Goal: Task Accomplishment & Management: Use online tool/utility

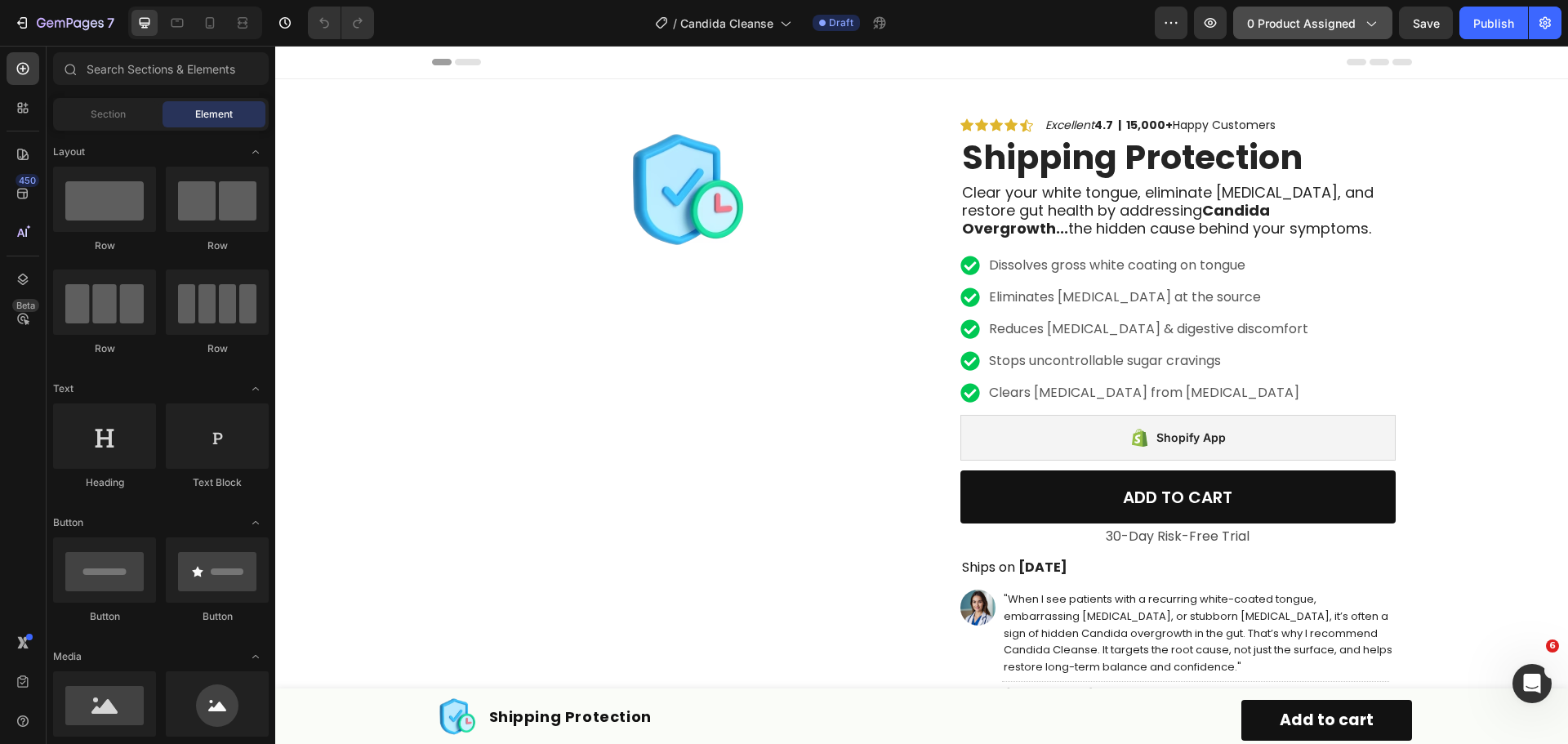
click at [1369, 30] on icon "button" at bounding box center [1369, 22] width 16 height 16
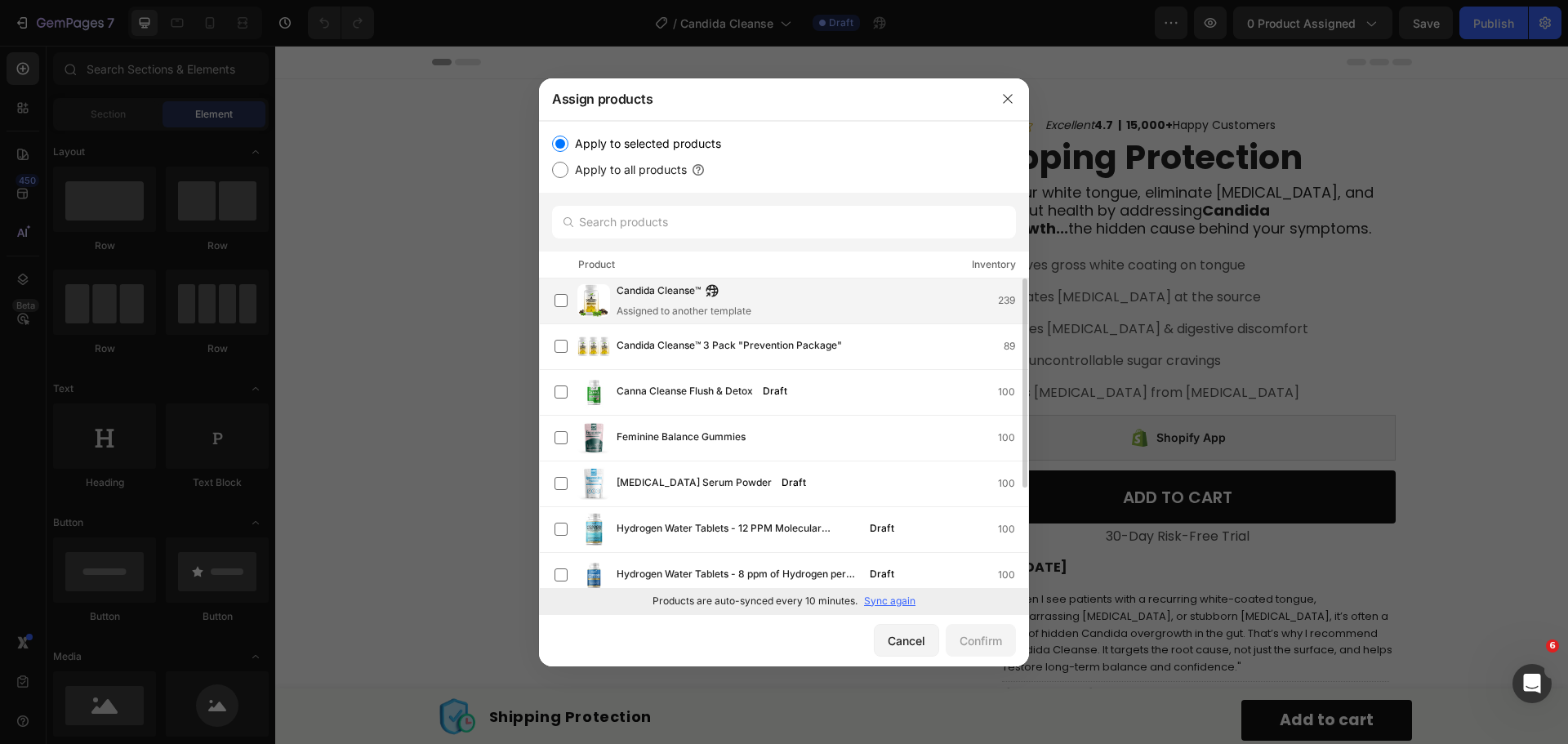
click at [813, 311] on div "Candida Cleanse™ Assigned to another template 239" at bounding box center [822, 300] width 411 height 36
click at [989, 646] on div "Confirm" at bounding box center [981, 640] width 42 height 17
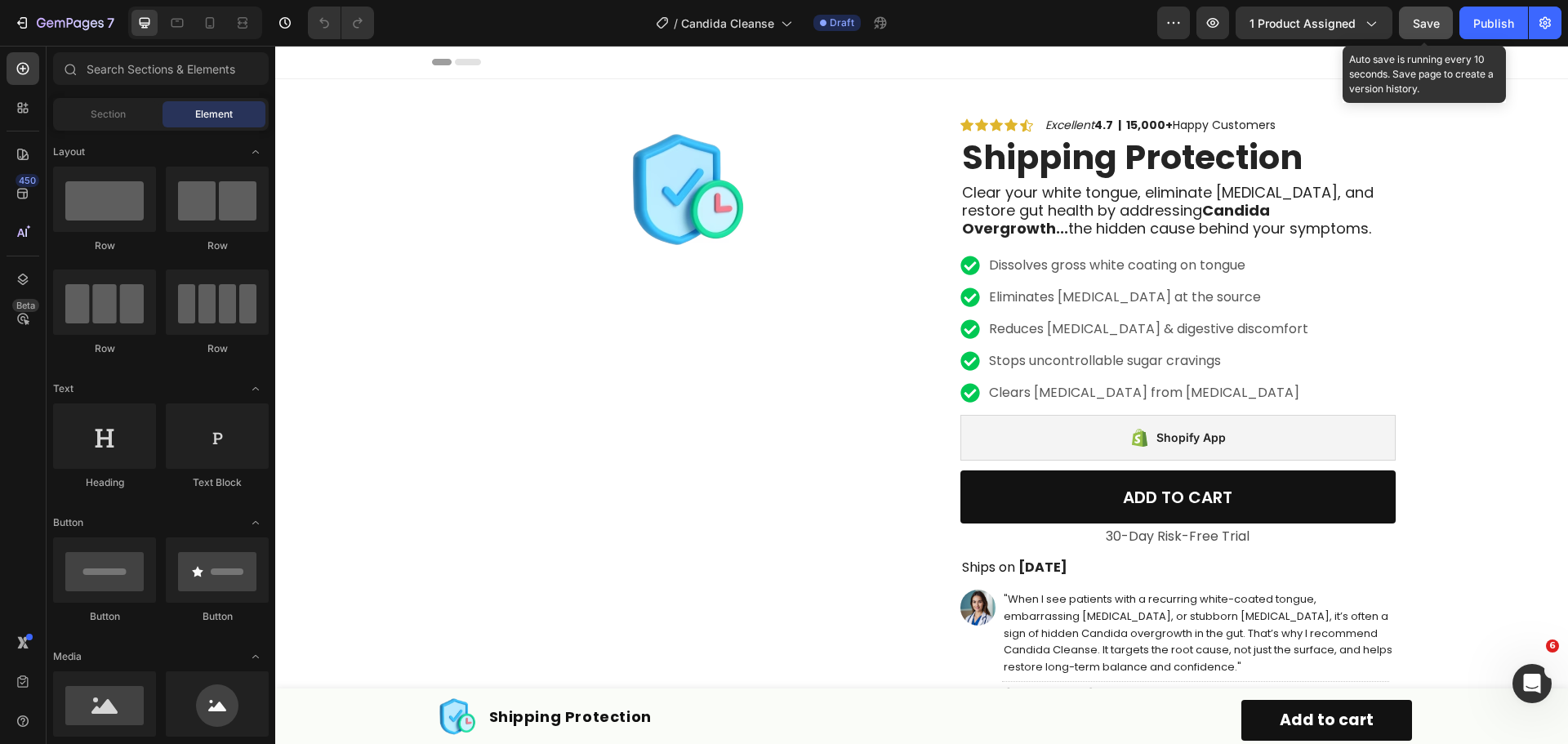
click at [1436, 19] on span "Save" at bounding box center [1426, 23] width 27 height 14
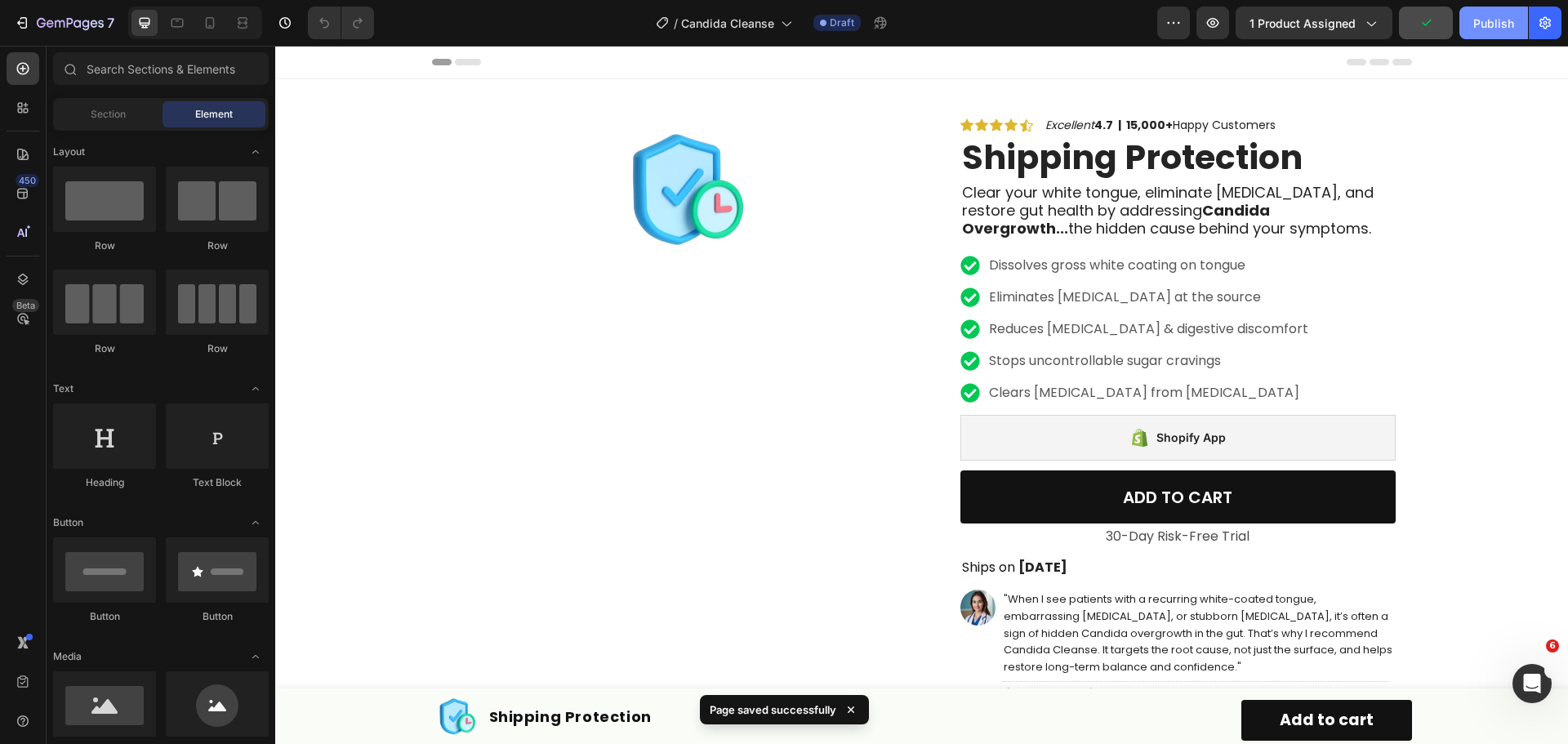
click at [1482, 24] on div "Publish" at bounding box center [1493, 23] width 41 height 17
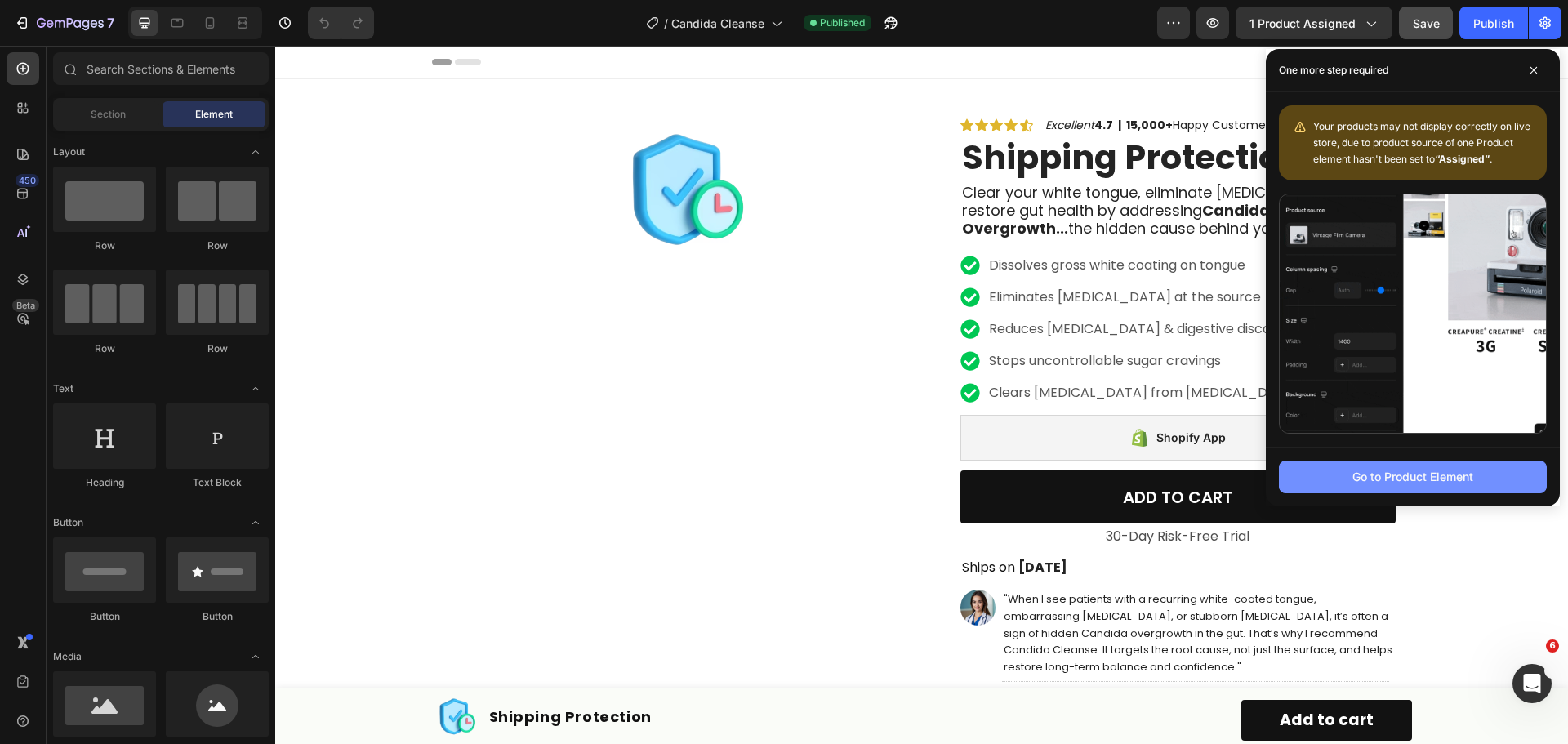
click at [1337, 476] on button "Go to Product Element" at bounding box center [1412, 476] width 268 height 33
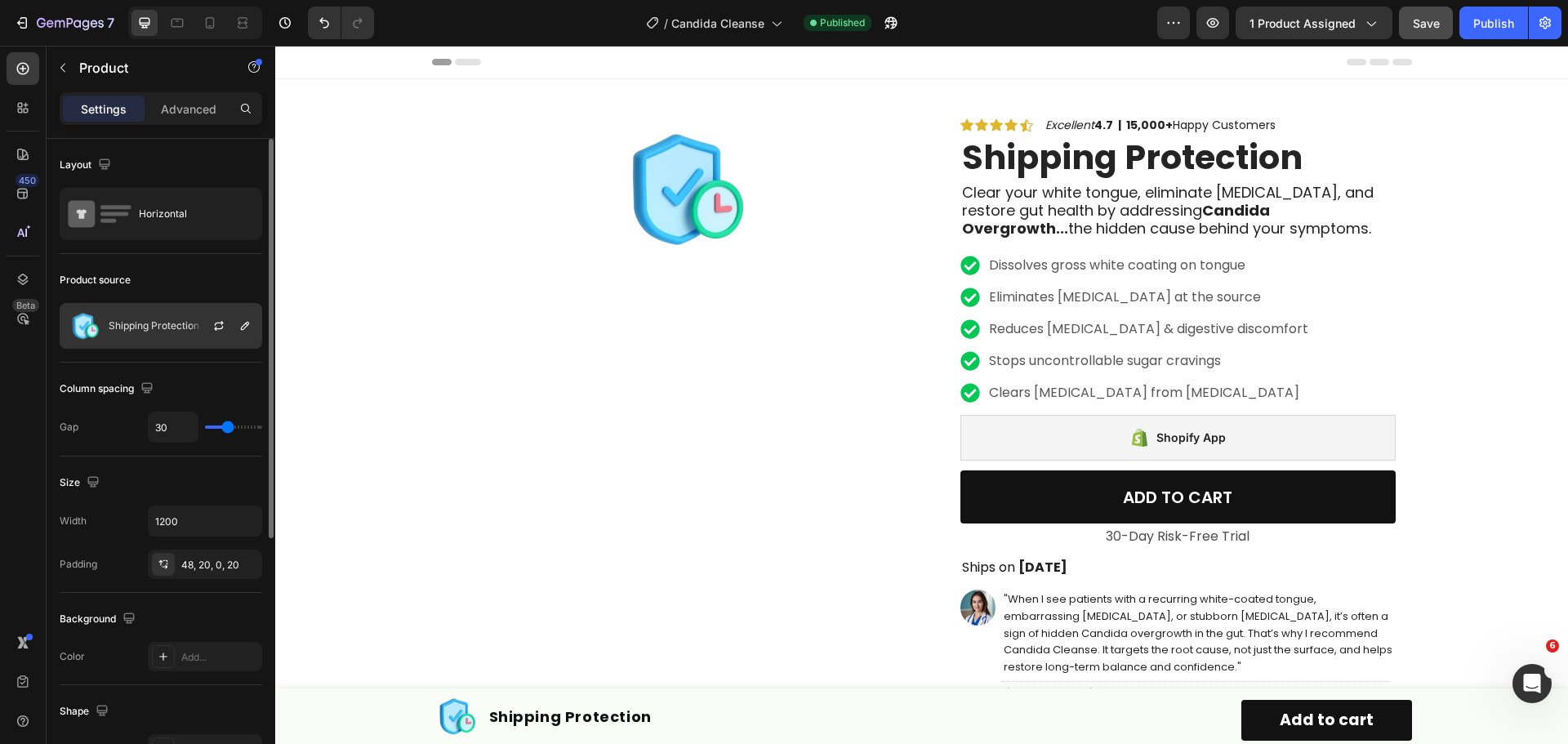
click at [184, 331] on div "Shipping Protection" at bounding box center [161, 326] width 203 height 45
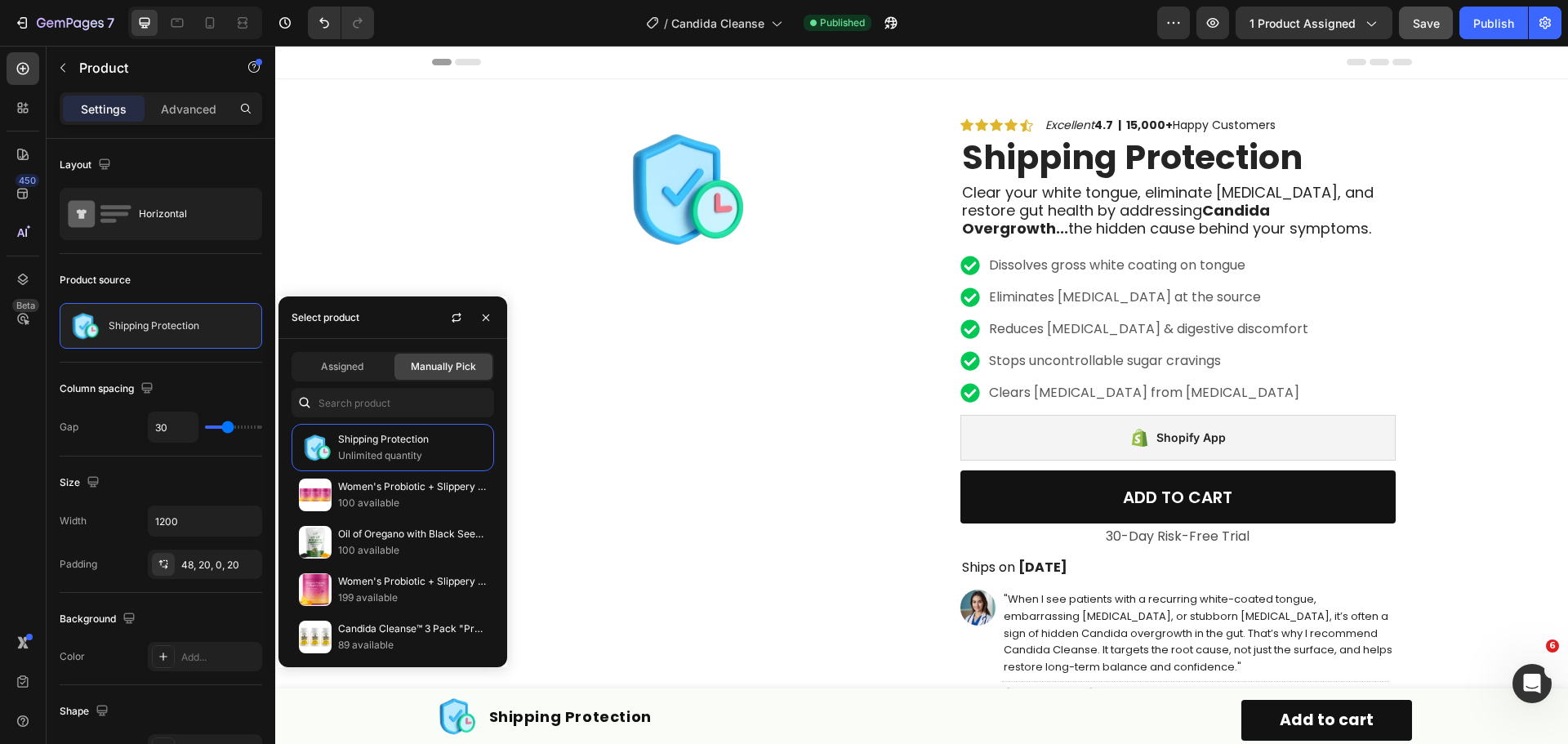
click at [412, 377] on div "Manually Pick" at bounding box center [443, 366] width 98 height 26
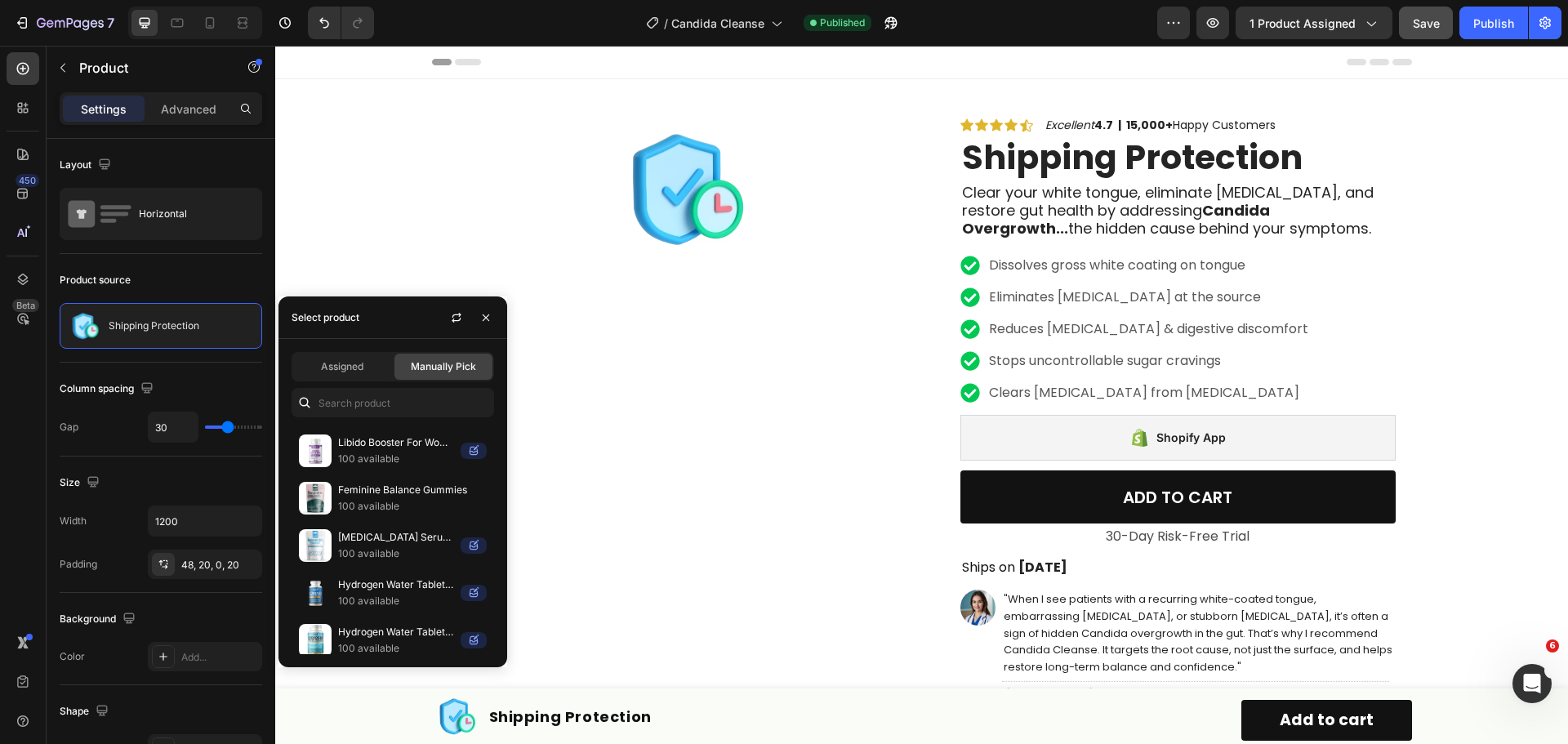
scroll to position [670, 0]
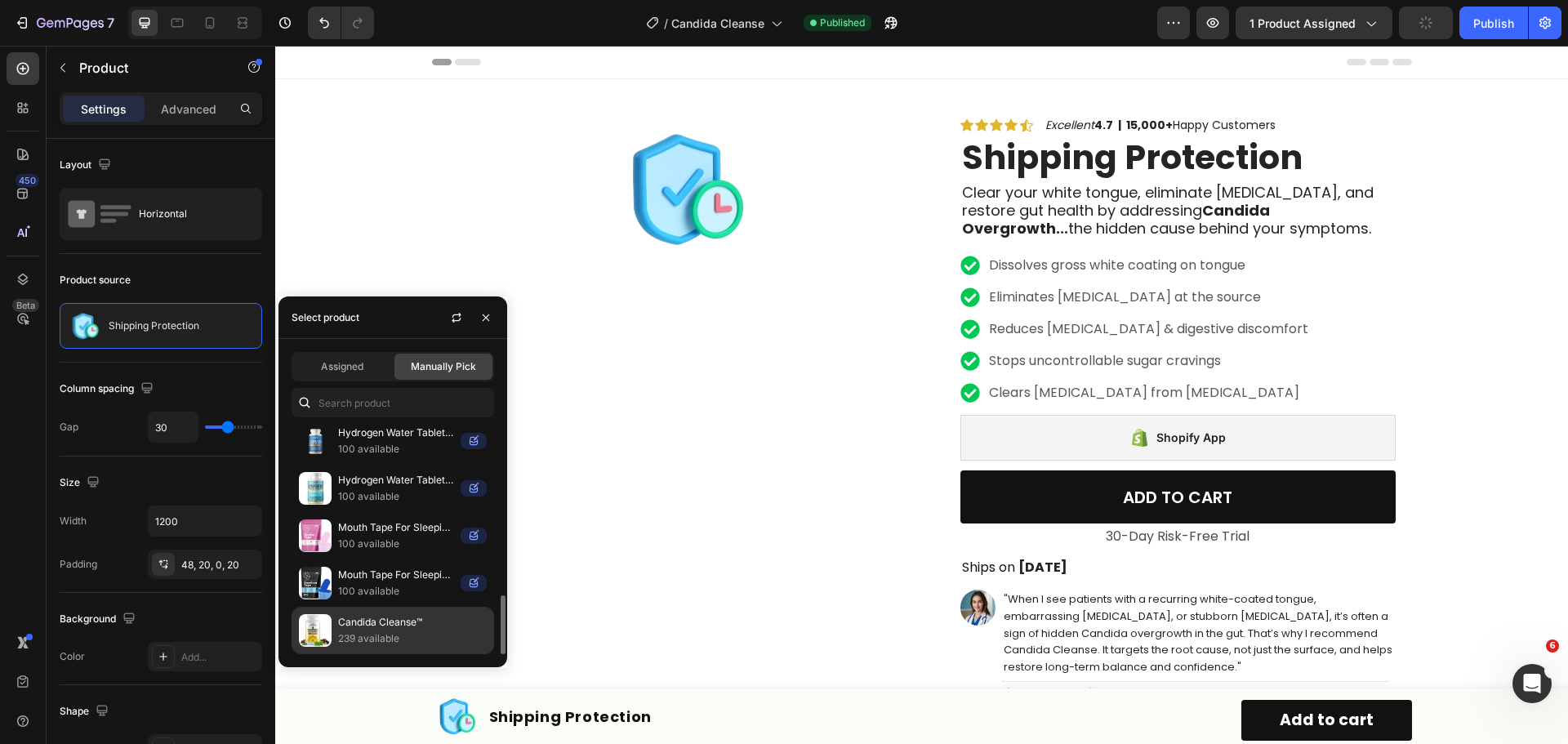
click at [368, 624] on p "Candida Cleanse™" at bounding box center [412, 622] width 149 height 16
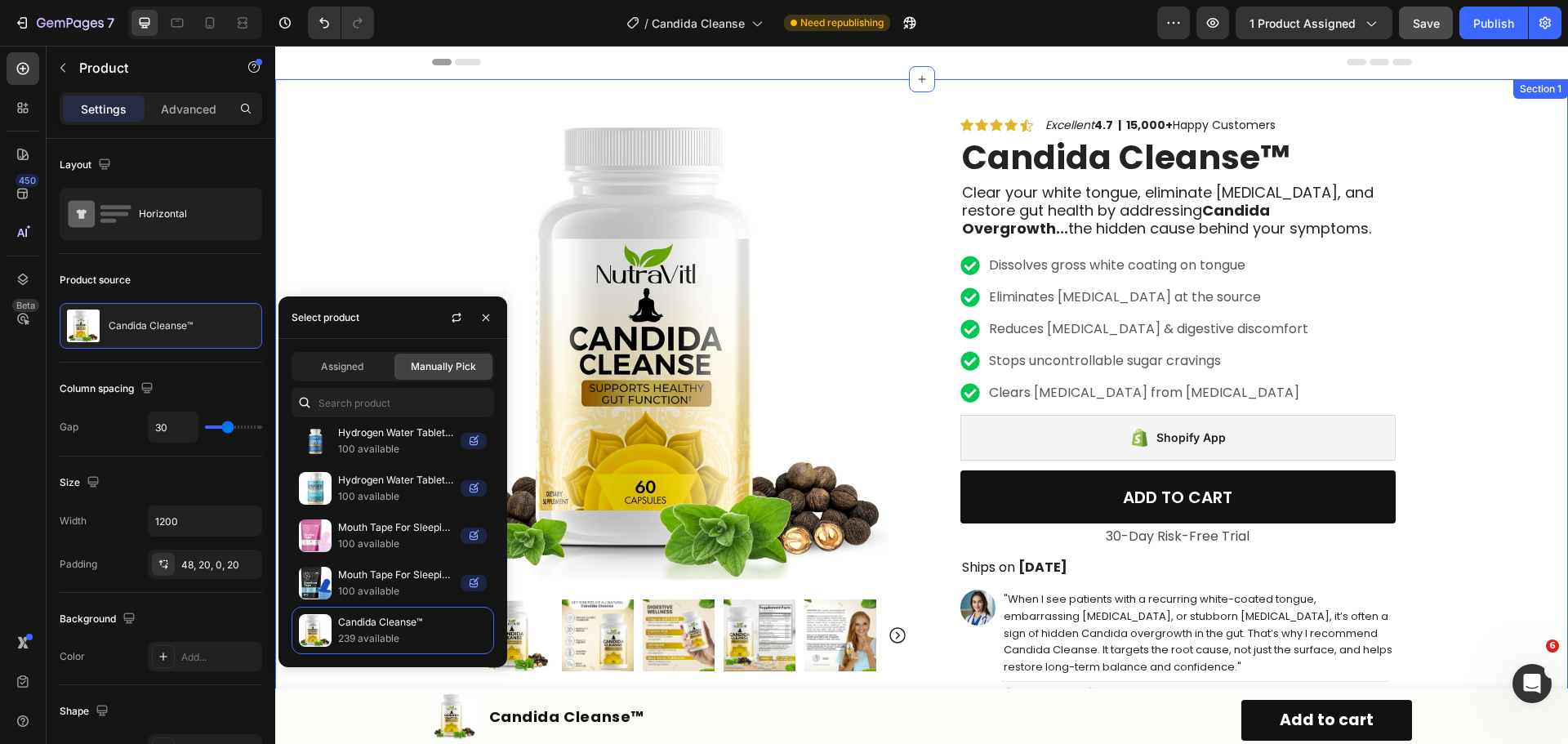
click at [1499, 249] on div "Product Images Row Icon Icon Icon Icon Icon Icon List Excellent 4.7 | 15,000+ H…" at bounding box center [921, 587] width 1293 height 1017
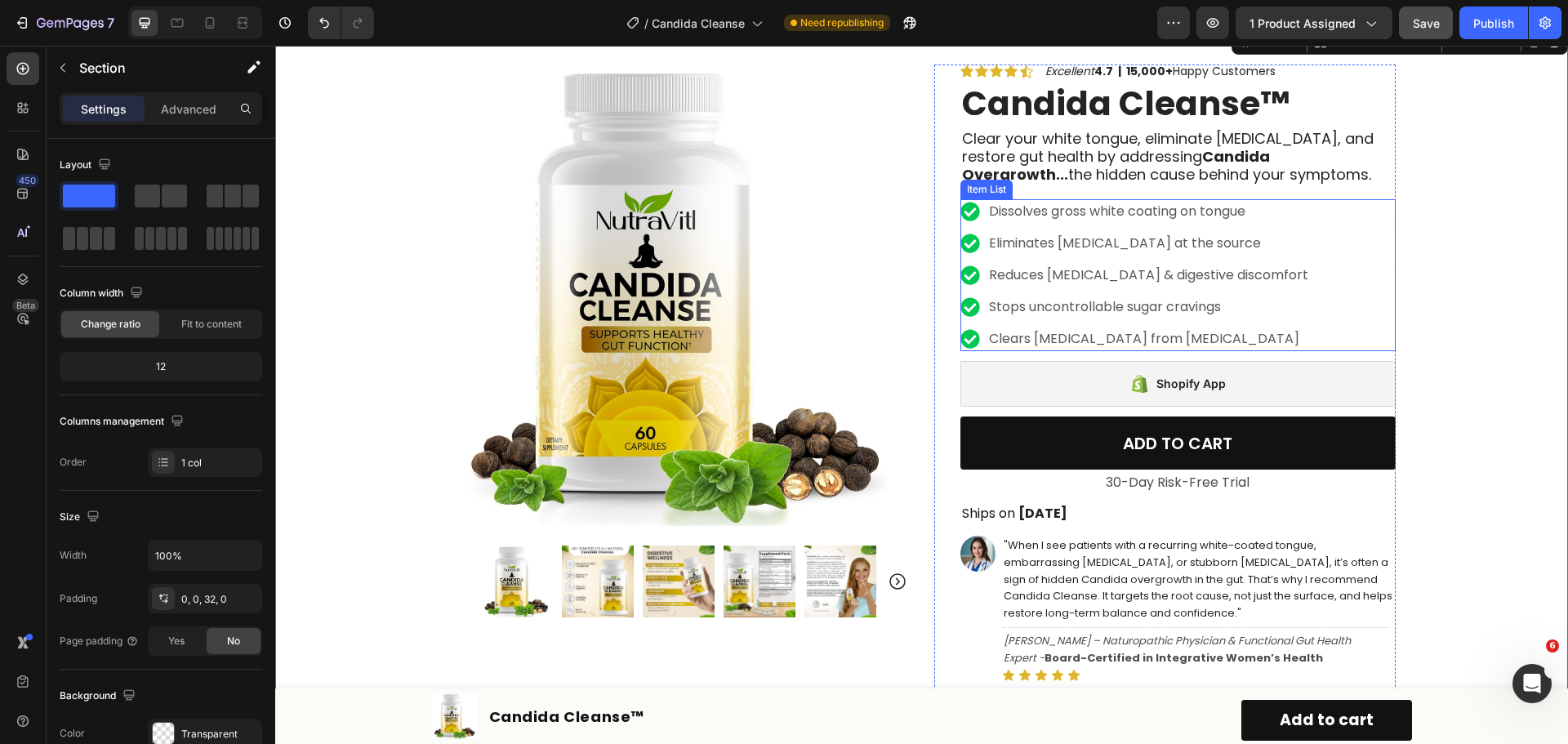
scroll to position [82, 0]
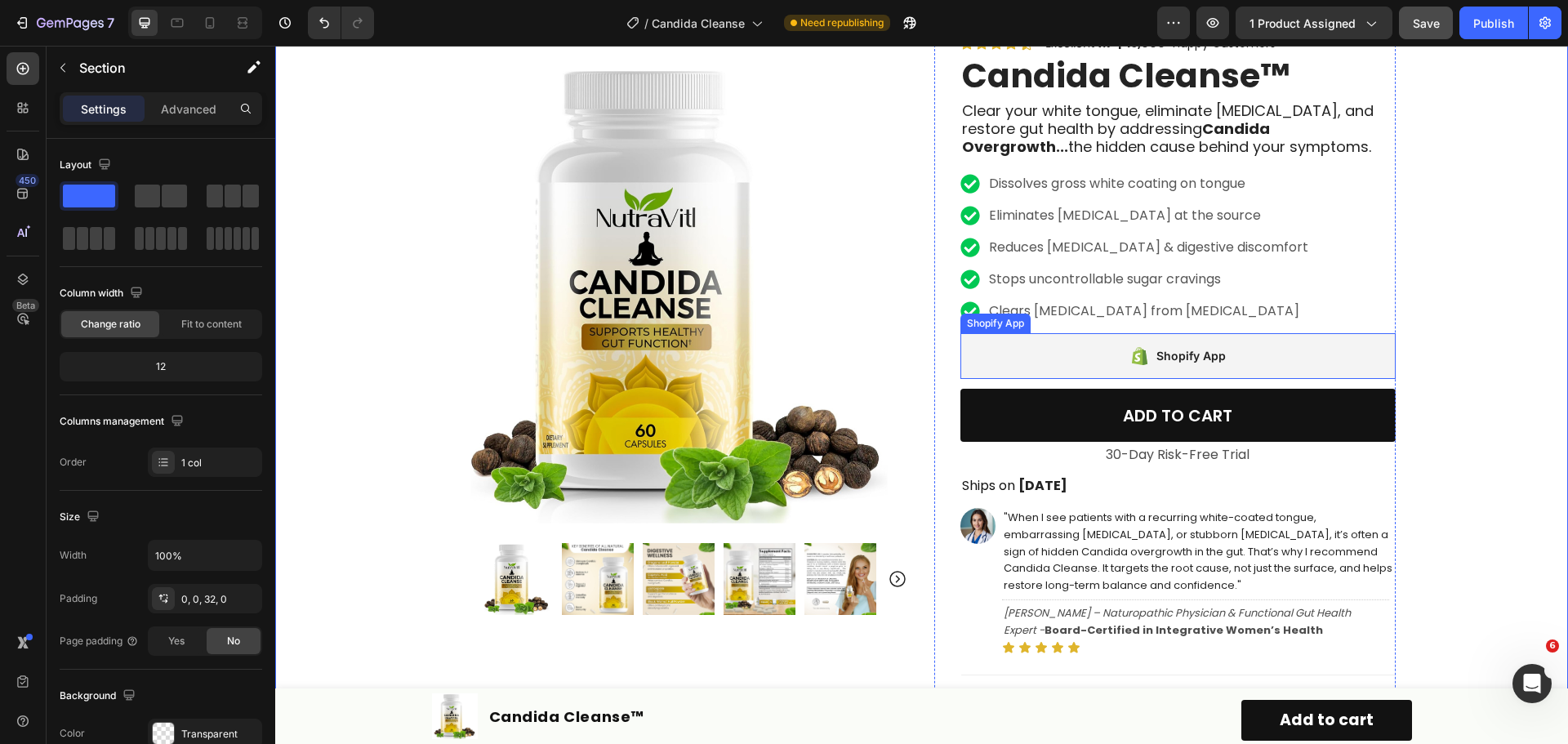
click at [1049, 354] on div "Shopify App" at bounding box center [1178, 356] width 435 height 45
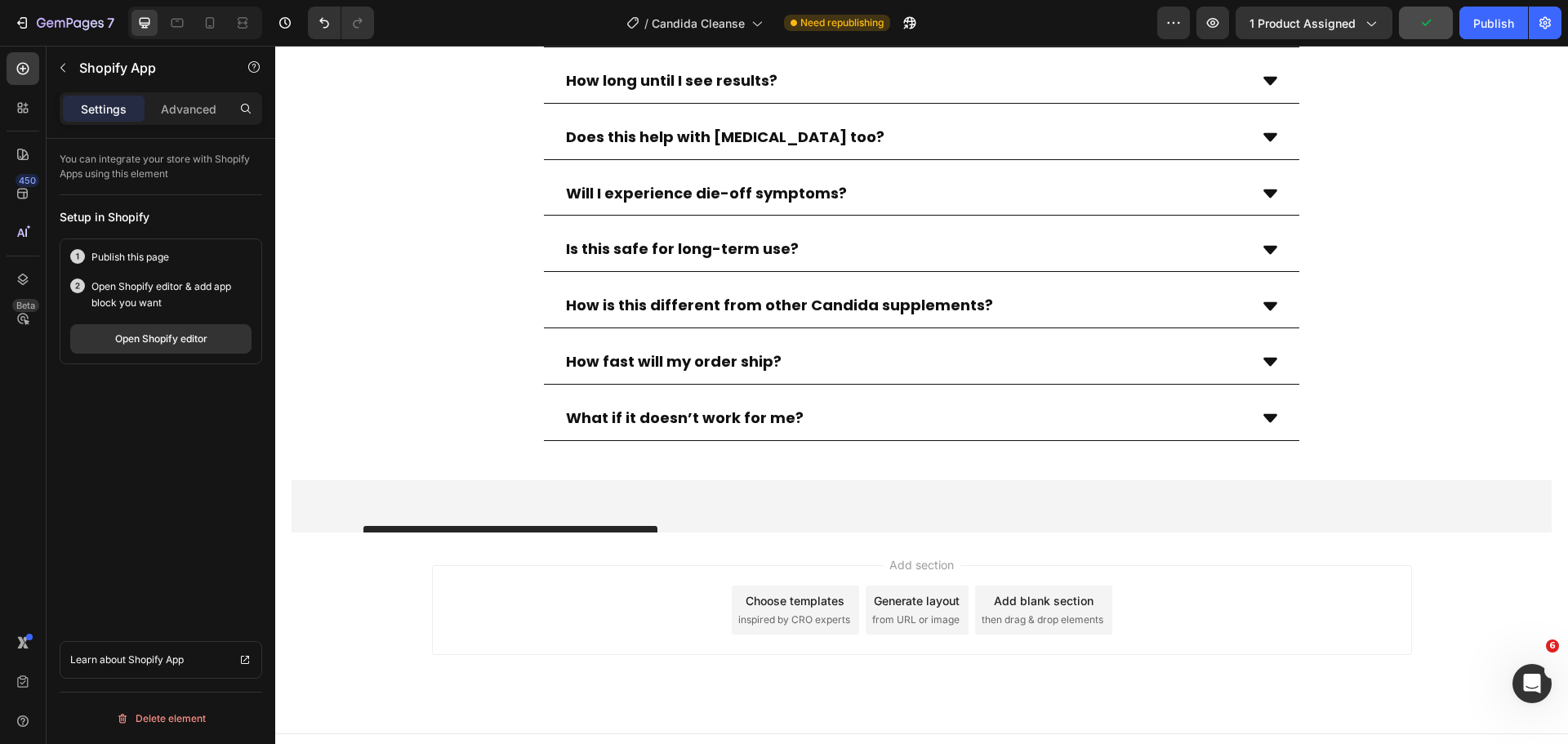
scroll to position [6530, 0]
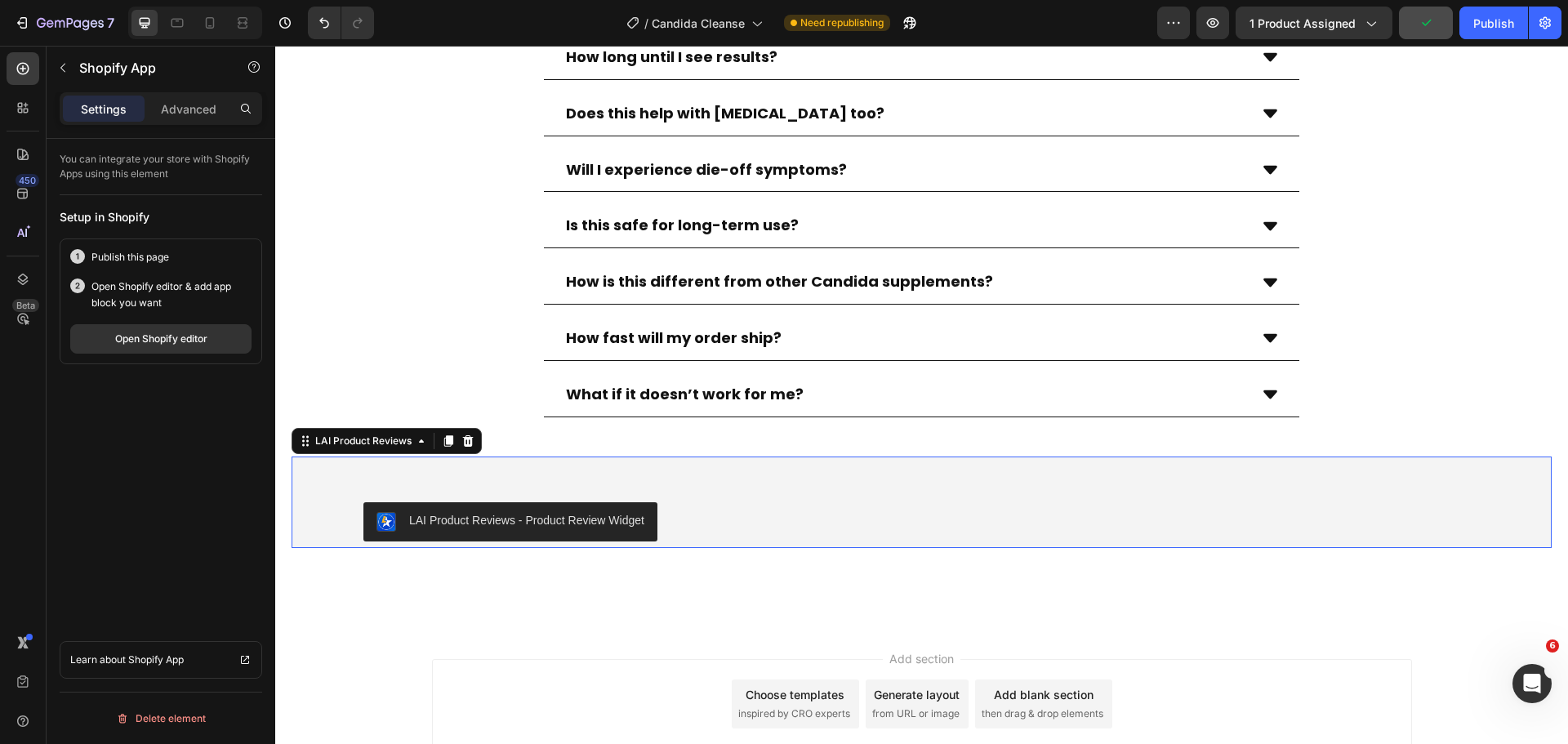
click at [712, 505] on div "LAI Product Reviews - Product Review Widget" at bounding box center [921, 522] width 1116 height 40
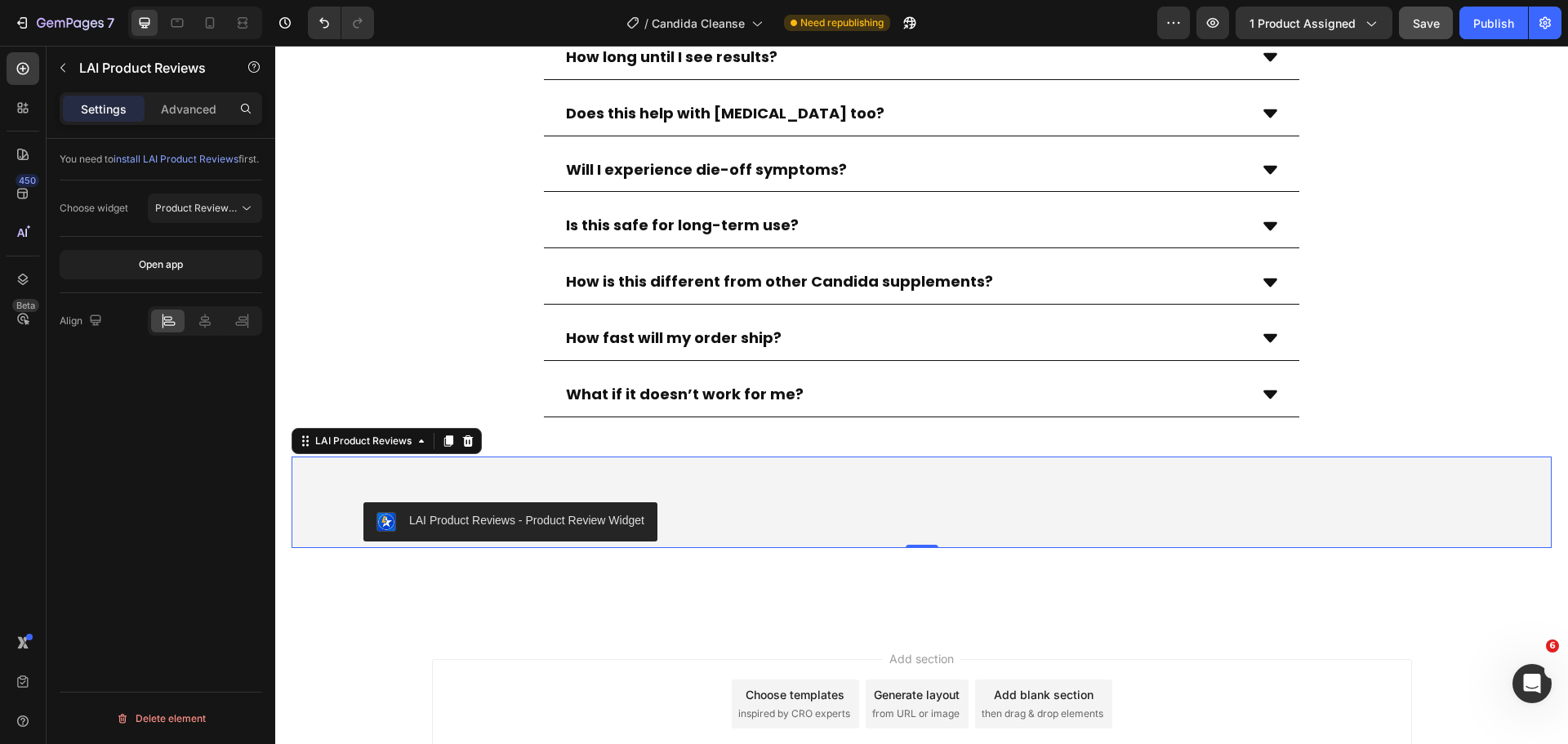
click at [638, 516] on div "LAI Product Reviews - Product Review Widget" at bounding box center [527, 521] width 236 height 17
click at [1411, 14] on button "Save" at bounding box center [1426, 23] width 54 height 33
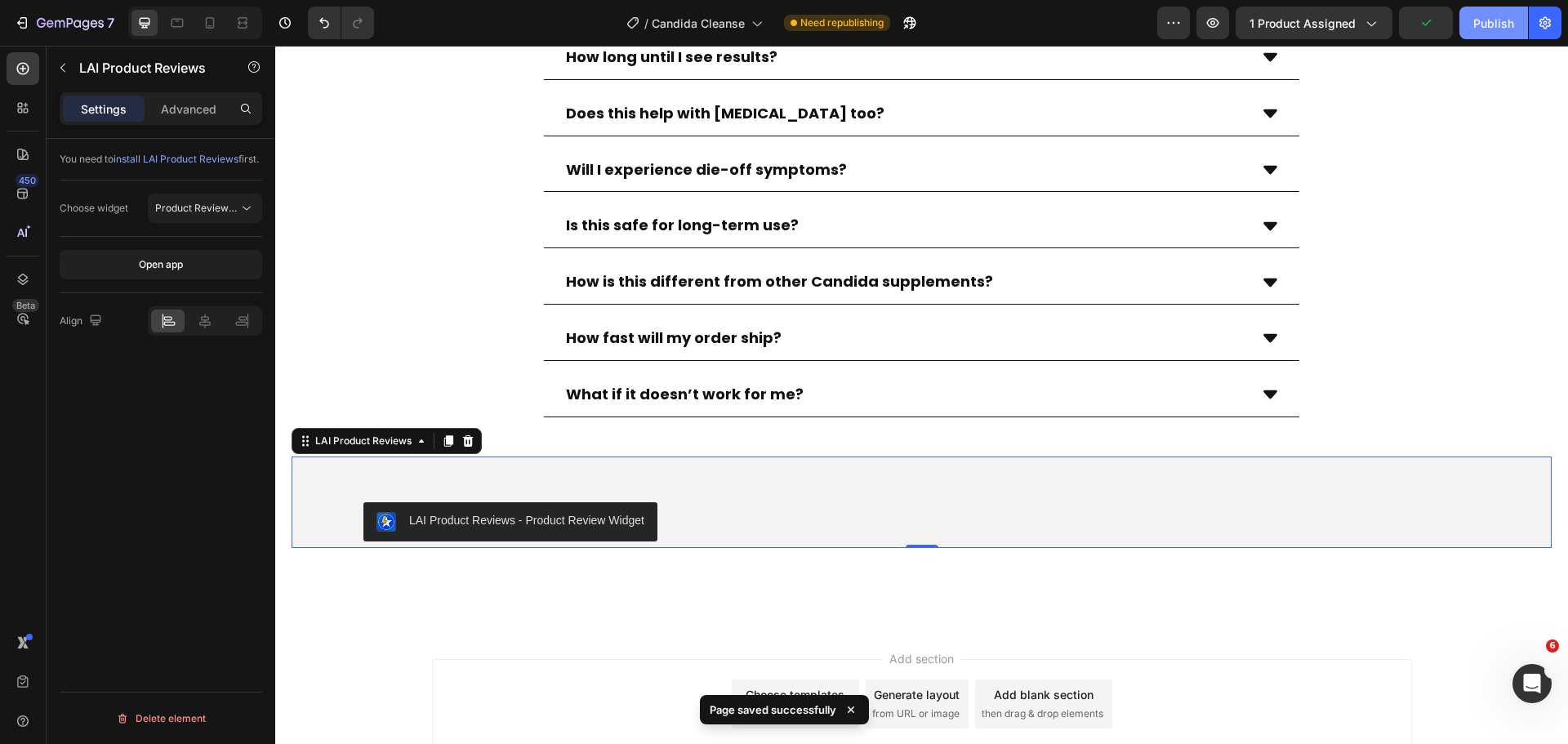
click at [1488, 24] on div "Publish" at bounding box center [1493, 23] width 41 height 17
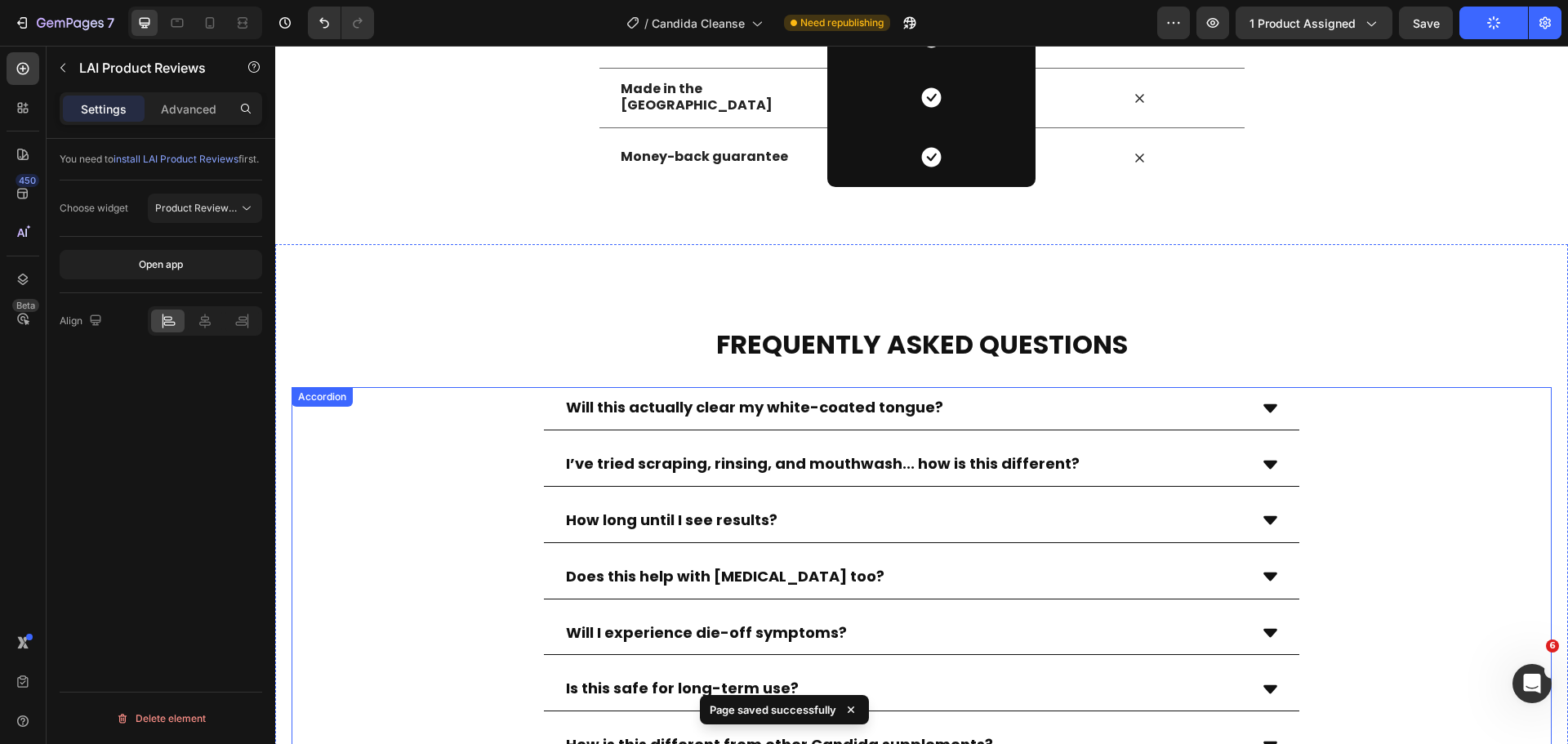
scroll to position [5872, 0]
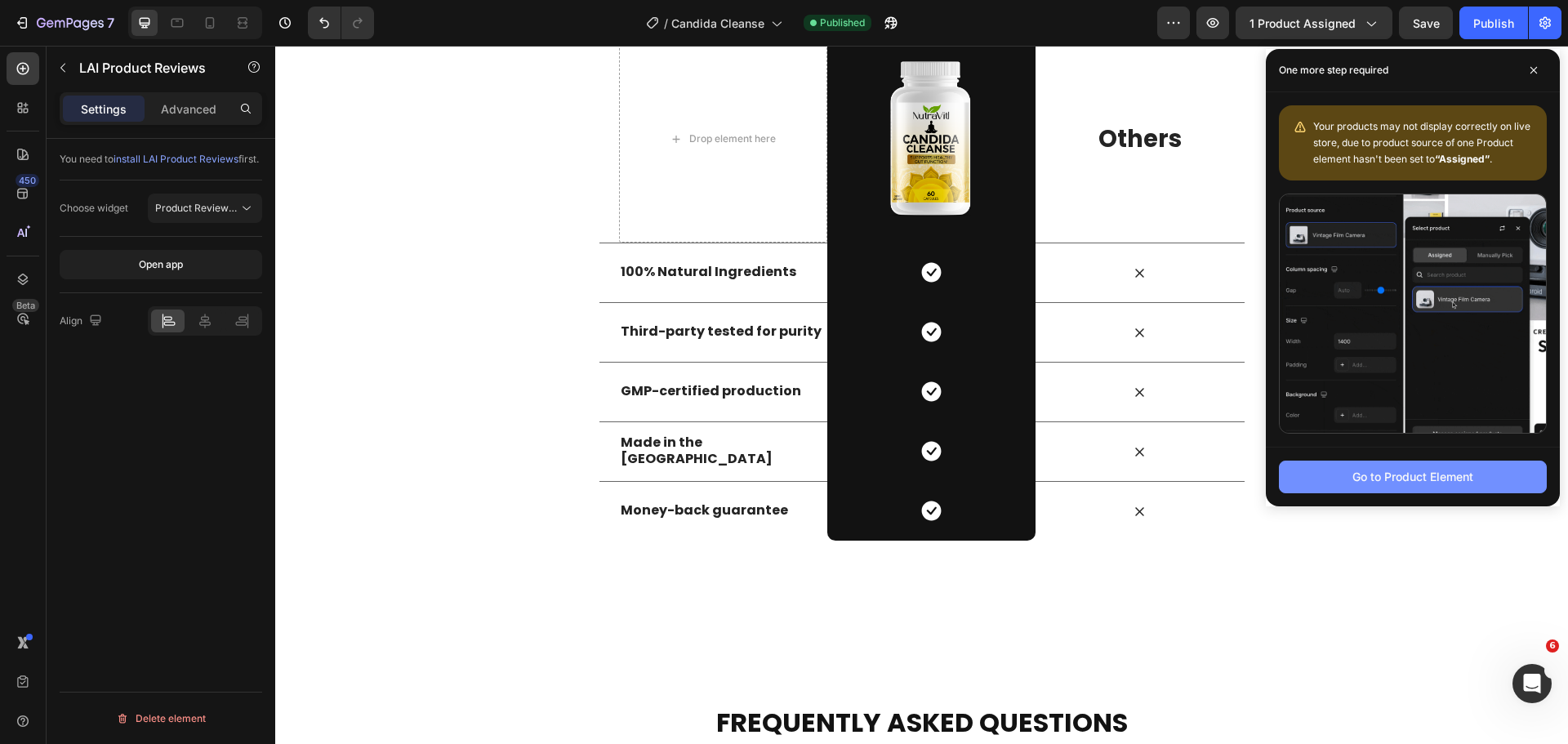
click at [1364, 490] on button "Go to Product Element" at bounding box center [1412, 476] width 268 height 33
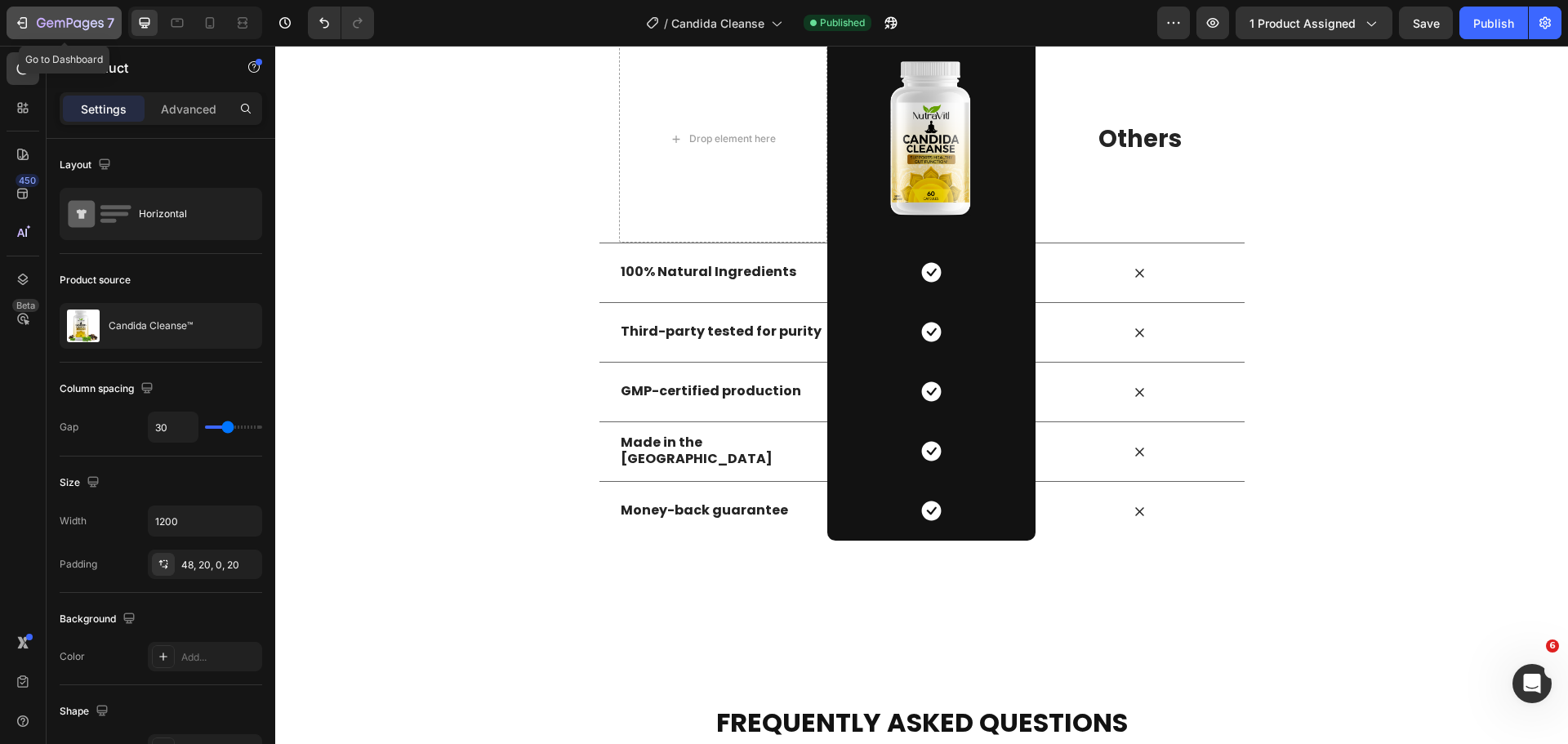
click at [30, 20] on div "7" at bounding box center [64, 23] width 100 height 19
